Goal: Information Seeking & Learning: Learn about a topic

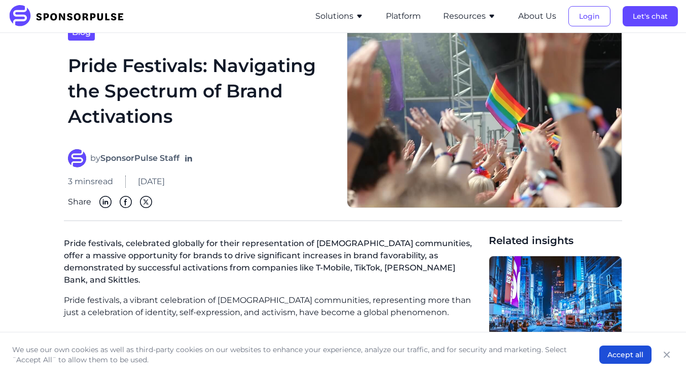
scroll to position [39, 0]
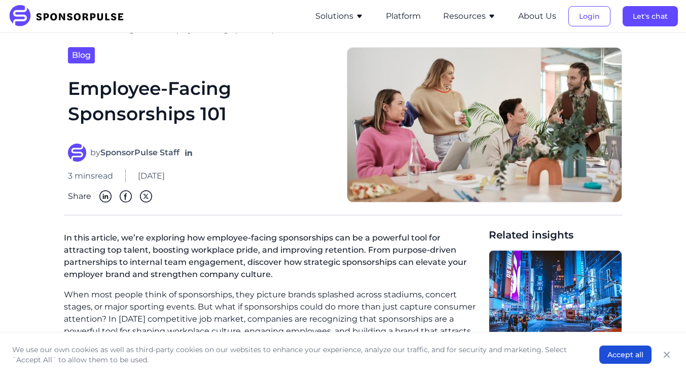
scroll to position [17, 0]
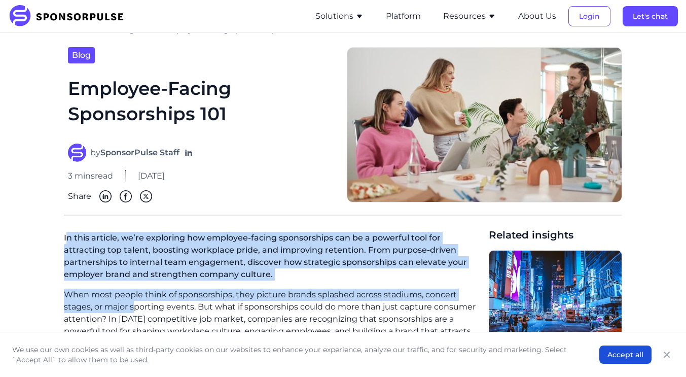
drag, startPoint x: 75, startPoint y: 256, endPoint x: 153, endPoint y: 324, distance: 103.6
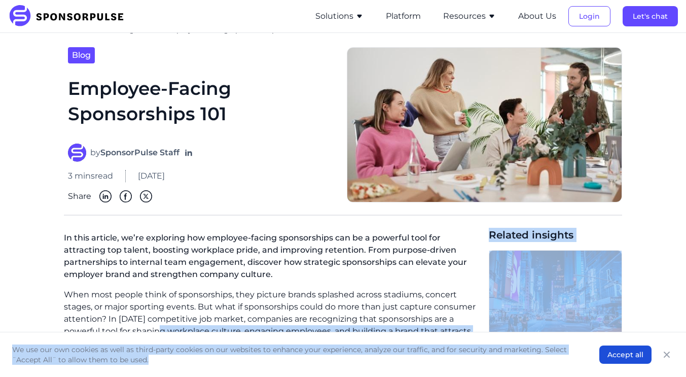
drag, startPoint x: 156, startPoint y: 326, endPoint x: 175, endPoint y: 371, distance: 48.4
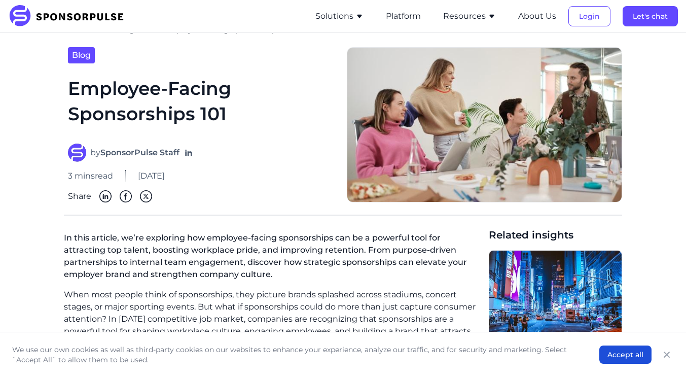
click at [64, 256] on p "In this article, we’re exploring how employee-facing sponsorships can be a powe…" at bounding box center [272, 258] width 417 height 61
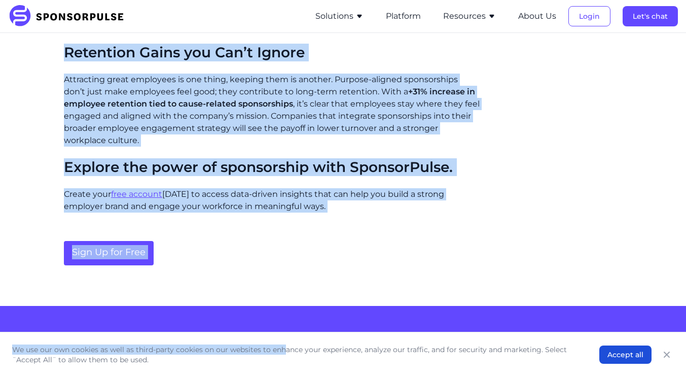
scroll to position [765, 0]
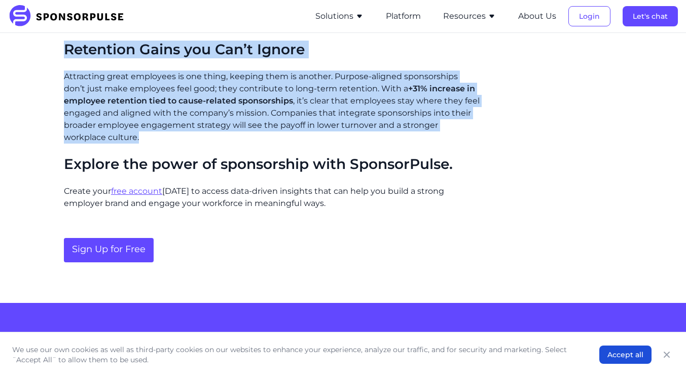
drag, startPoint x: 65, startPoint y: 238, endPoint x: 381, endPoint y: 131, distance: 333.7
copy div "Lo ipsu dolorsi, am’co adipiscin eli seddoeiu-tempor incididuntut lab et d magn…"
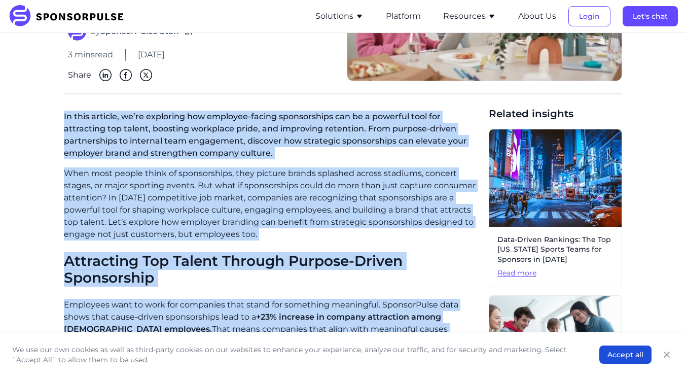
scroll to position [0, 0]
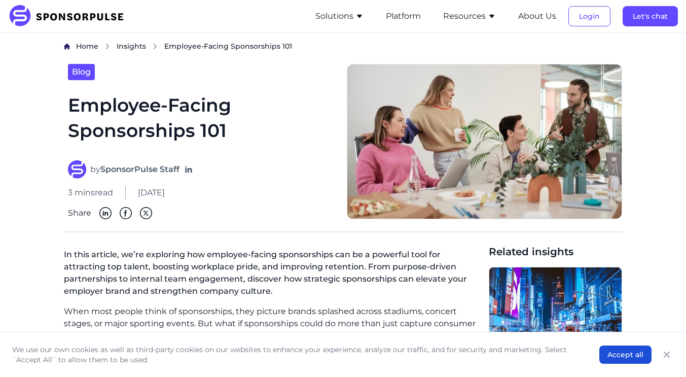
click at [279, 207] on div "Share" at bounding box center [201, 213] width 267 height 12
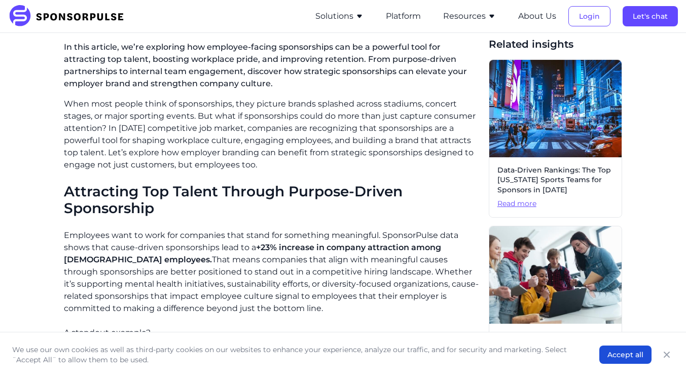
scroll to position [208, 0]
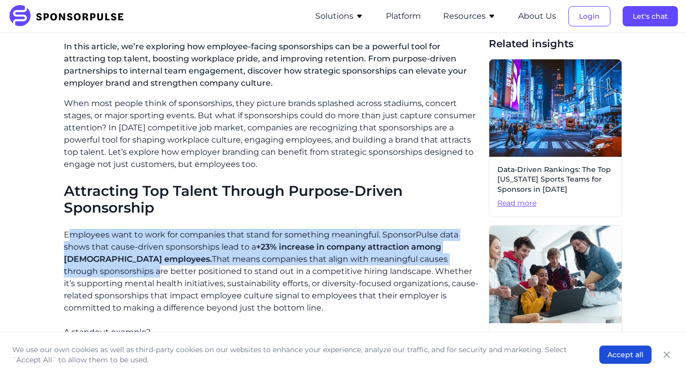
drag, startPoint x: 68, startPoint y: 239, endPoint x: 119, endPoint y: 265, distance: 57.6
click at [119, 265] on p "Employees want to work for companies that stand for something meaningful. Spons…" at bounding box center [272, 271] width 417 height 85
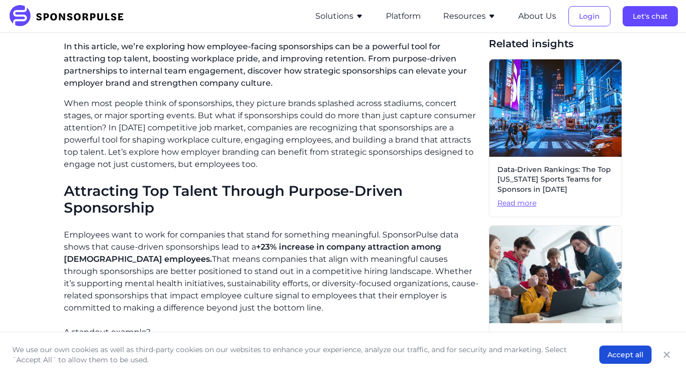
click at [131, 266] on p "Employees want to work for companies that stand for something meaningful. Spons…" at bounding box center [272, 271] width 417 height 85
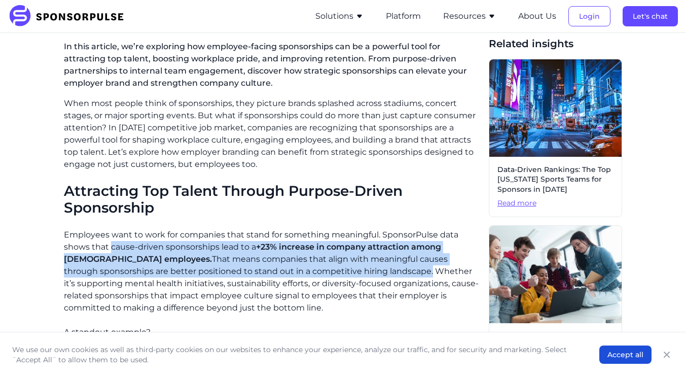
drag, startPoint x: 111, startPoint y: 248, endPoint x: 393, endPoint y: 275, distance: 283.9
click at [393, 275] on p "Employees want to work for companies that stand for something meaningful. Spons…" at bounding box center [272, 271] width 417 height 85
copy p "cause-driven sponsorships lead to a +23% increase in company attraction among […"
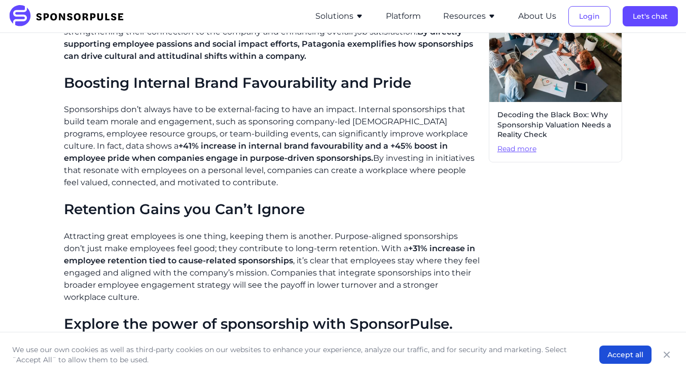
scroll to position [606, 0]
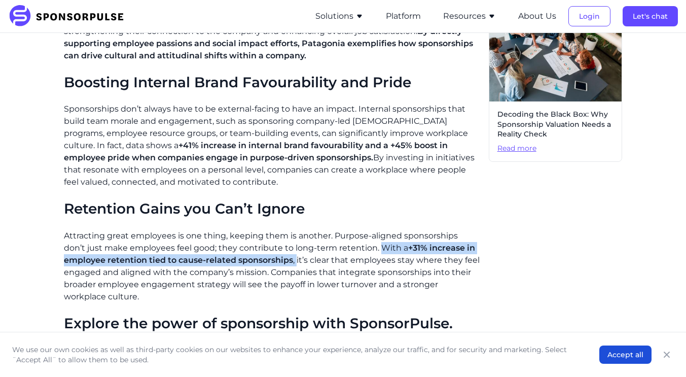
drag, startPoint x: 355, startPoint y: 247, endPoint x: 297, endPoint y: 264, distance: 60.5
click at [297, 264] on p "Attracting great employees is one thing, keeping them is another. Purpose-align…" at bounding box center [272, 266] width 417 height 73
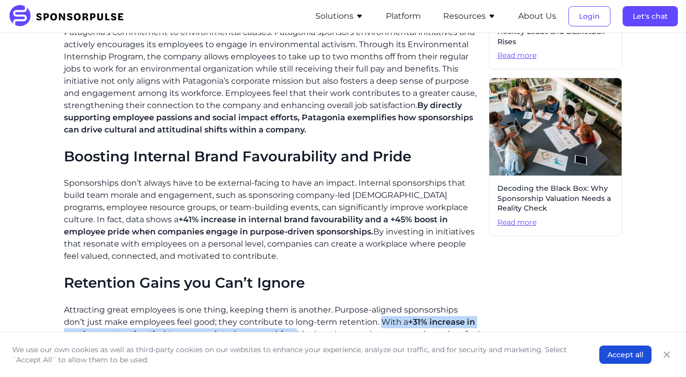
scroll to position [533, 0]
